Goal: Transaction & Acquisition: Purchase product/service

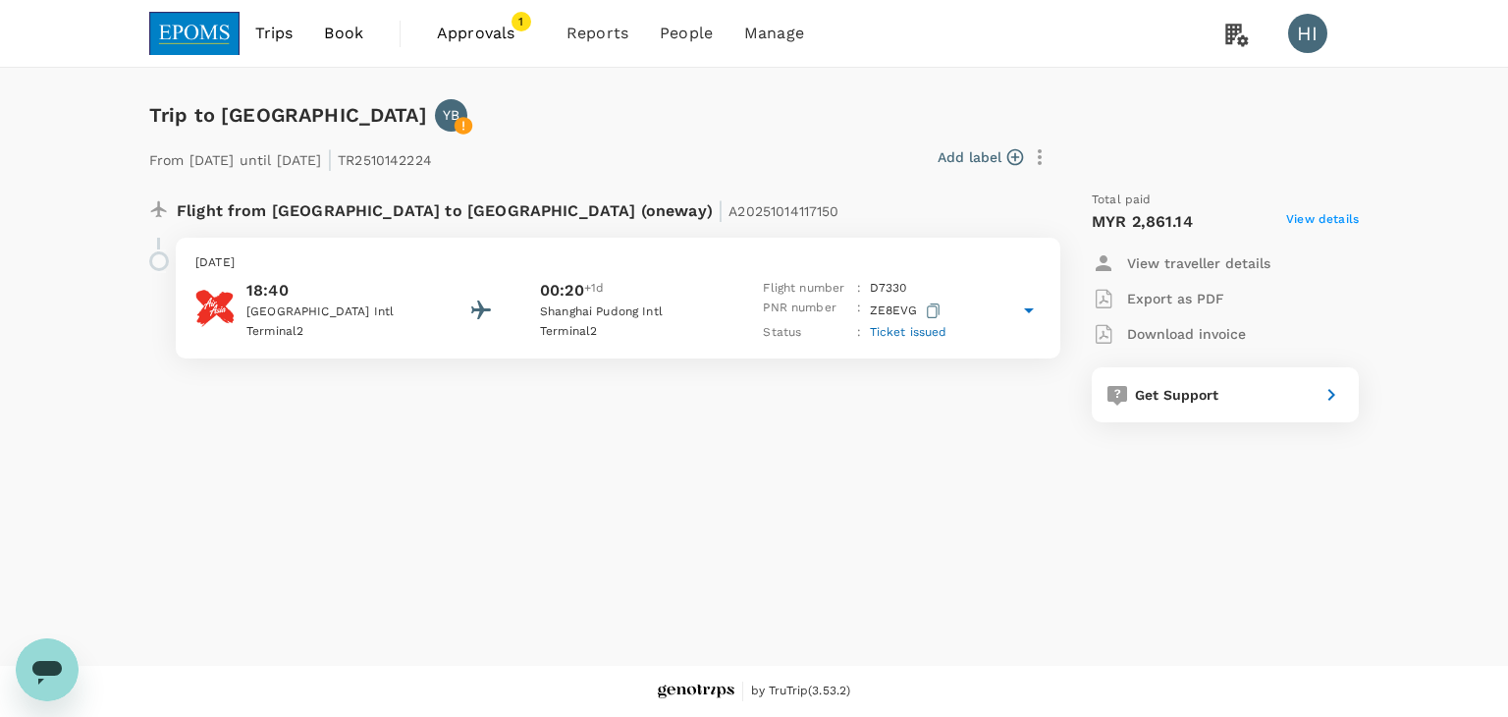
click at [1033, 308] on icon at bounding box center [1029, 311] width 24 height 24
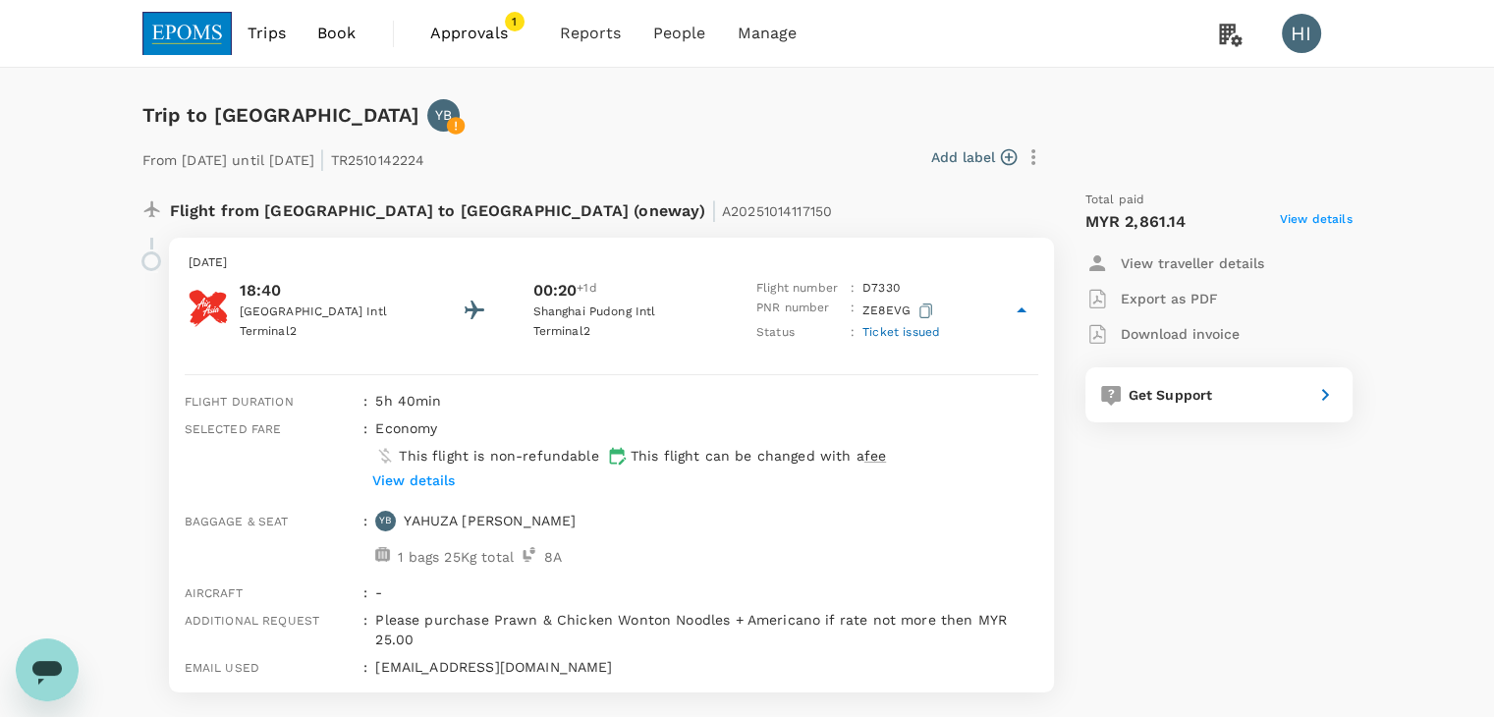
click at [1192, 335] on p "Download invoice" at bounding box center [1179, 334] width 119 height 20
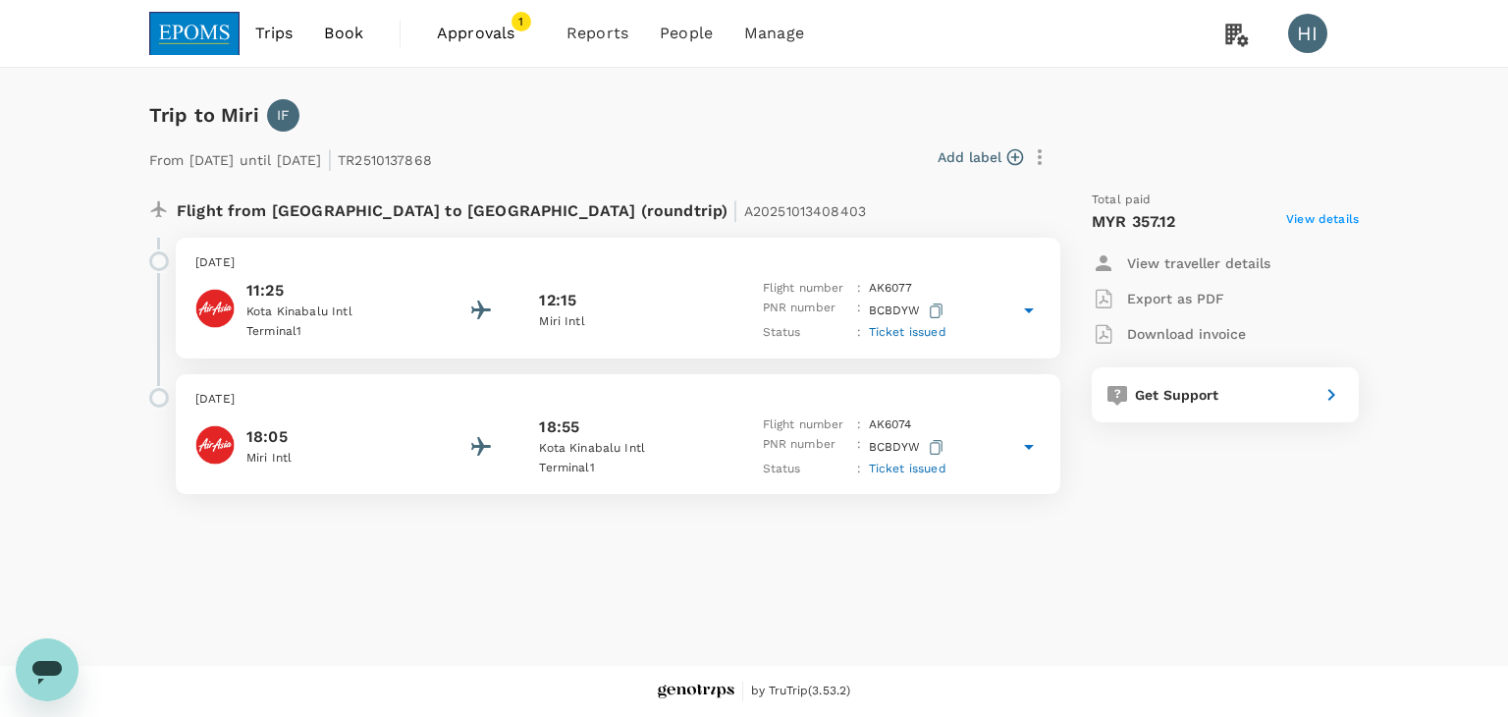
click at [1023, 315] on icon at bounding box center [1029, 311] width 24 height 24
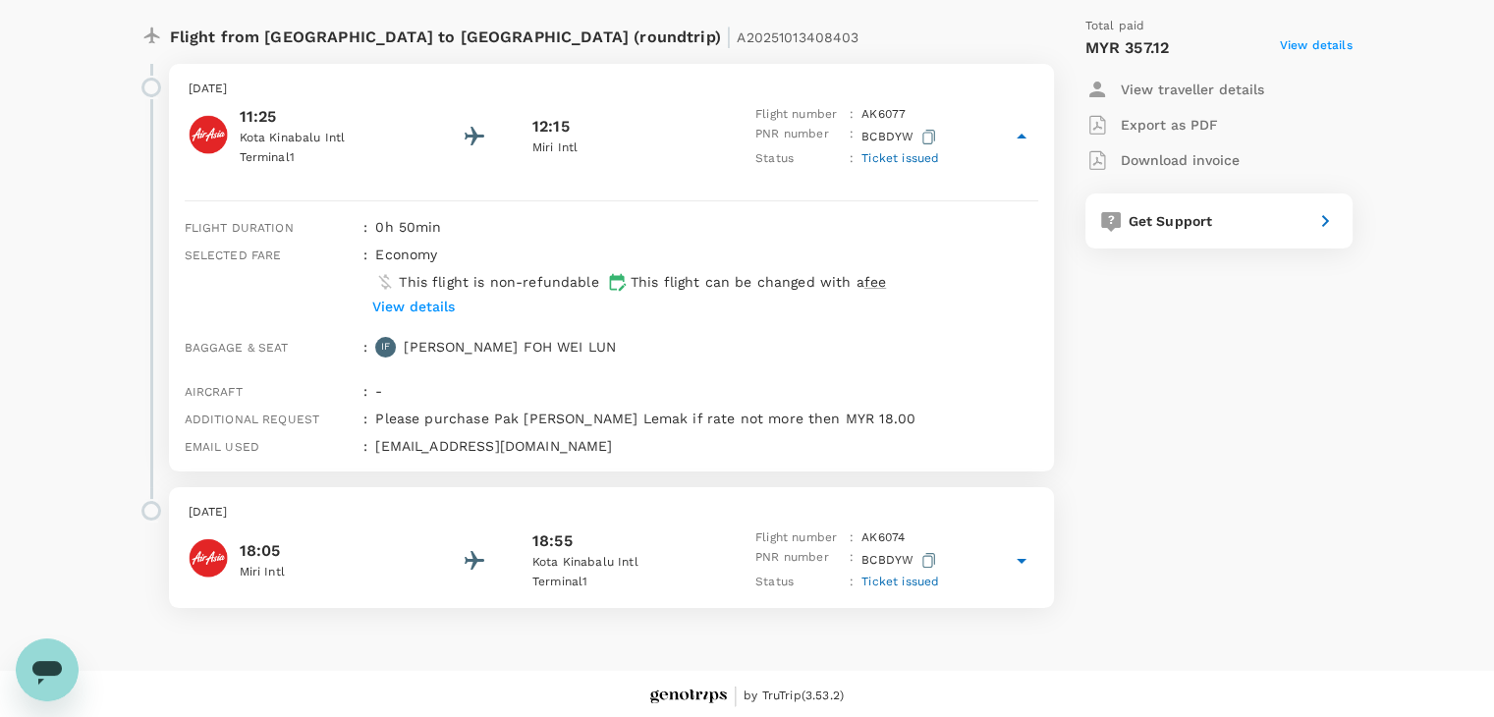
scroll to position [178, 0]
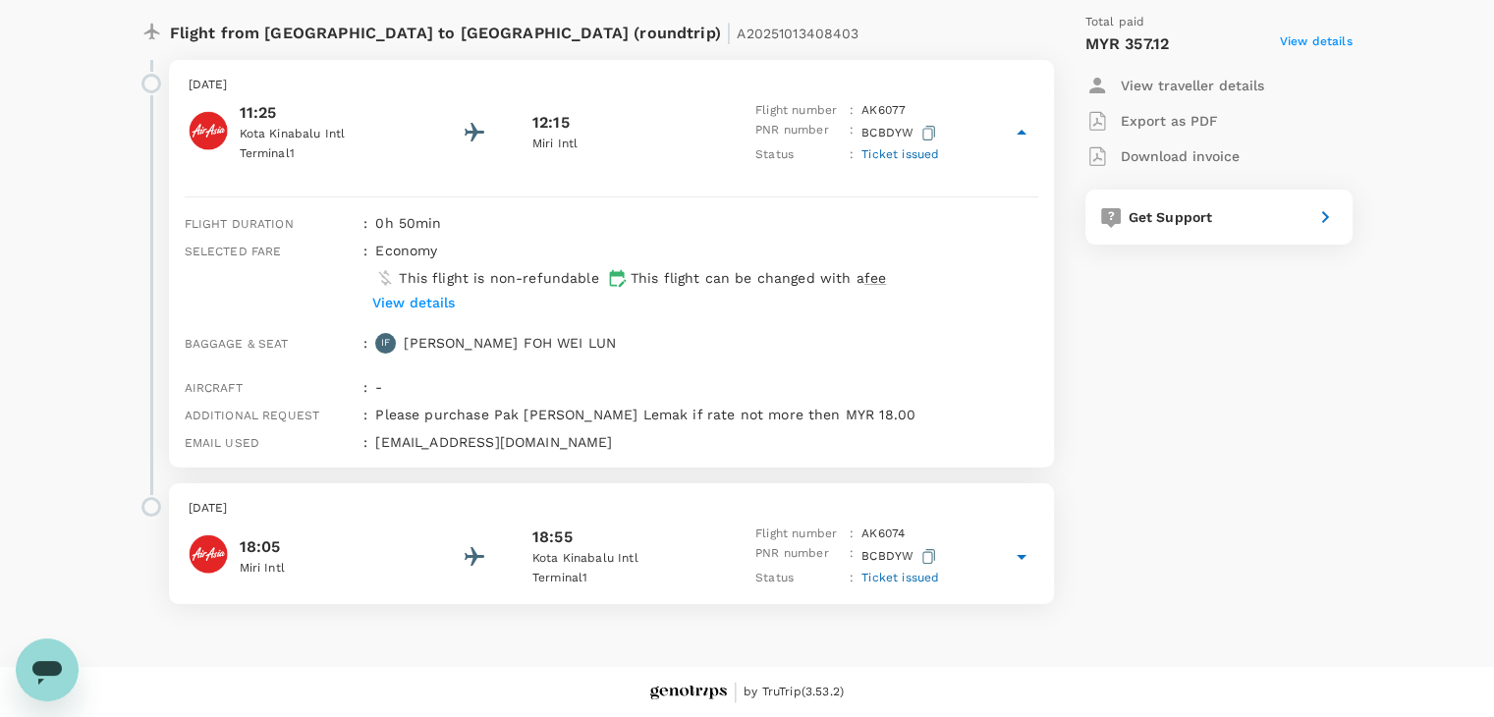
click at [1025, 547] on icon at bounding box center [1022, 557] width 24 height 24
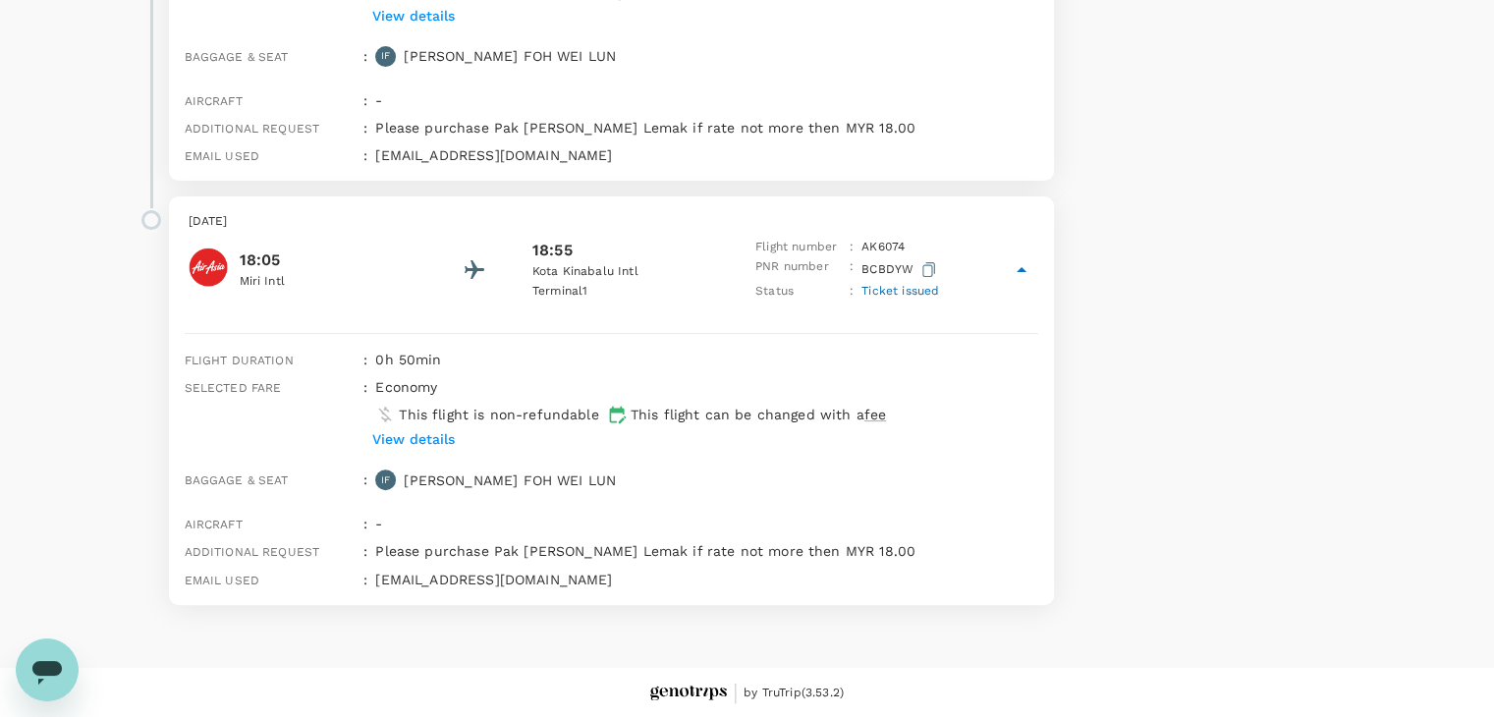
scroll to position [0, 0]
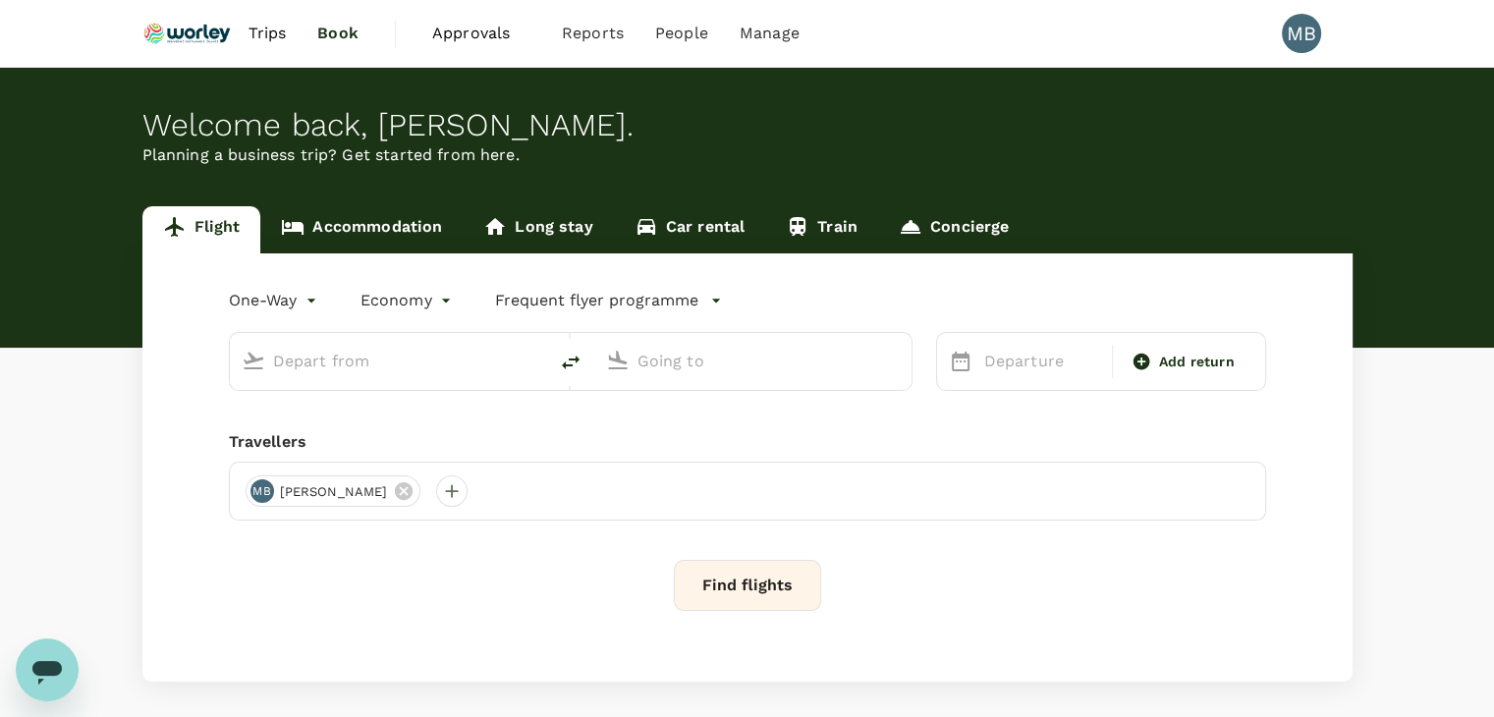
type input "roundtrip"
type input "Miri Intl (MYY)"
type input "Kota Kinabalu Intl (BKI)"
